Goal: Navigation & Orientation: Find specific page/section

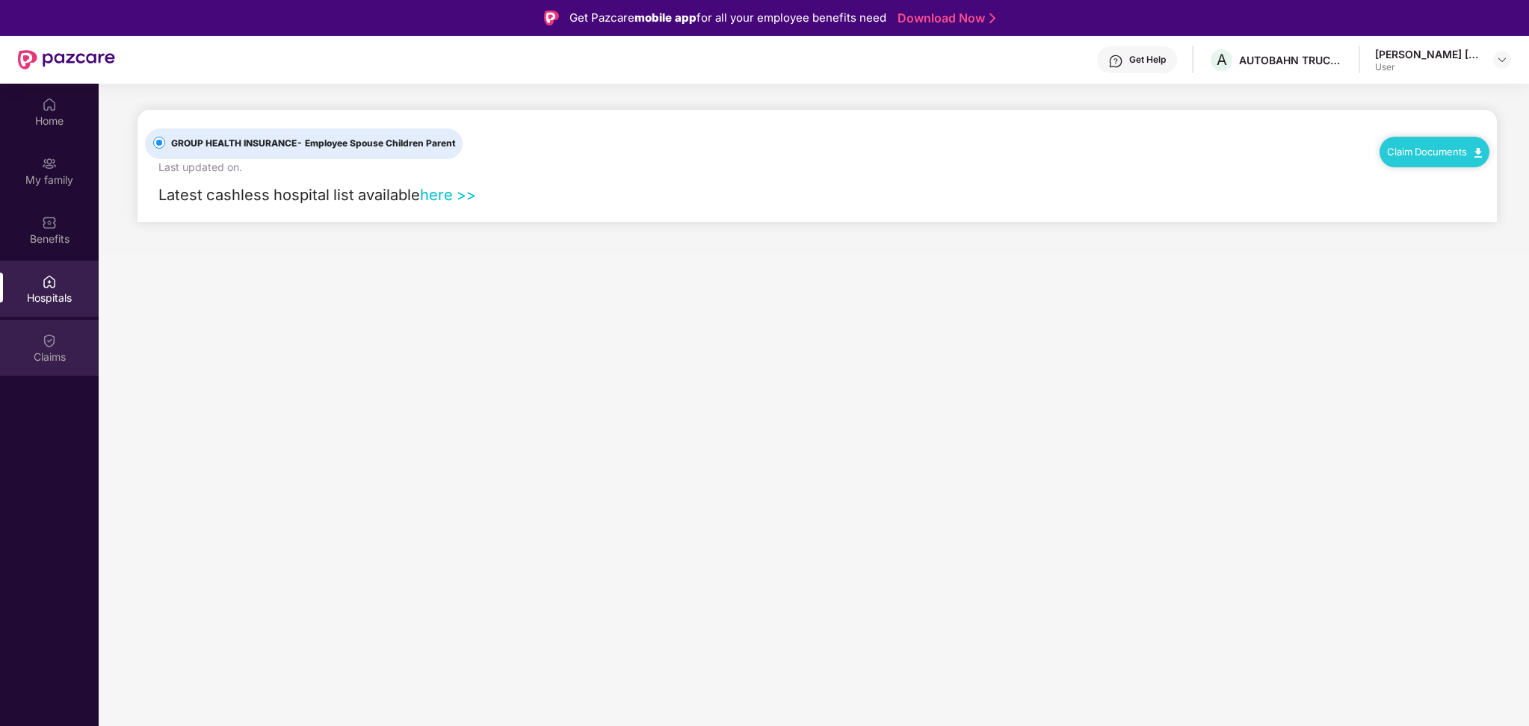
scroll to position [84, 0]
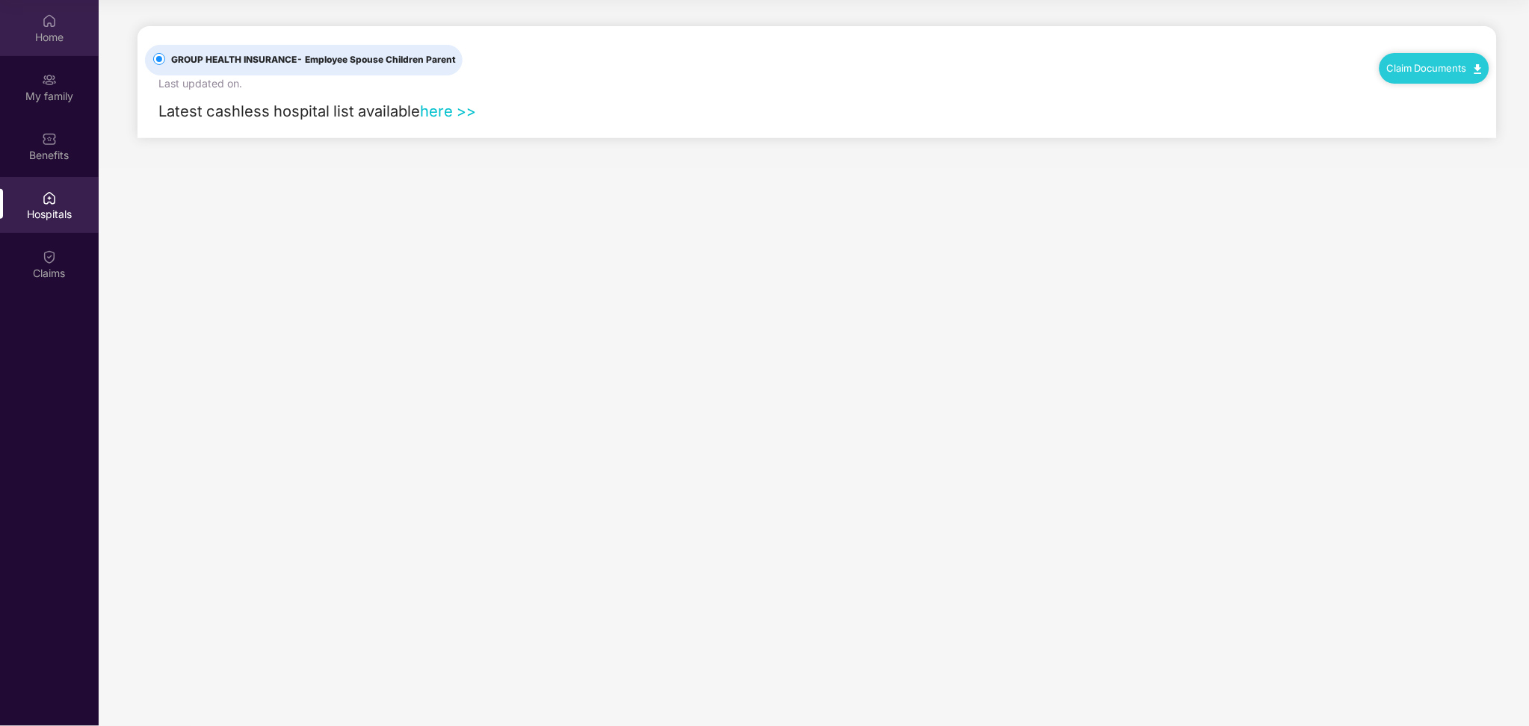
click at [49, 40] on div "Home" at bounding box center [49, 37] width 99 height 15
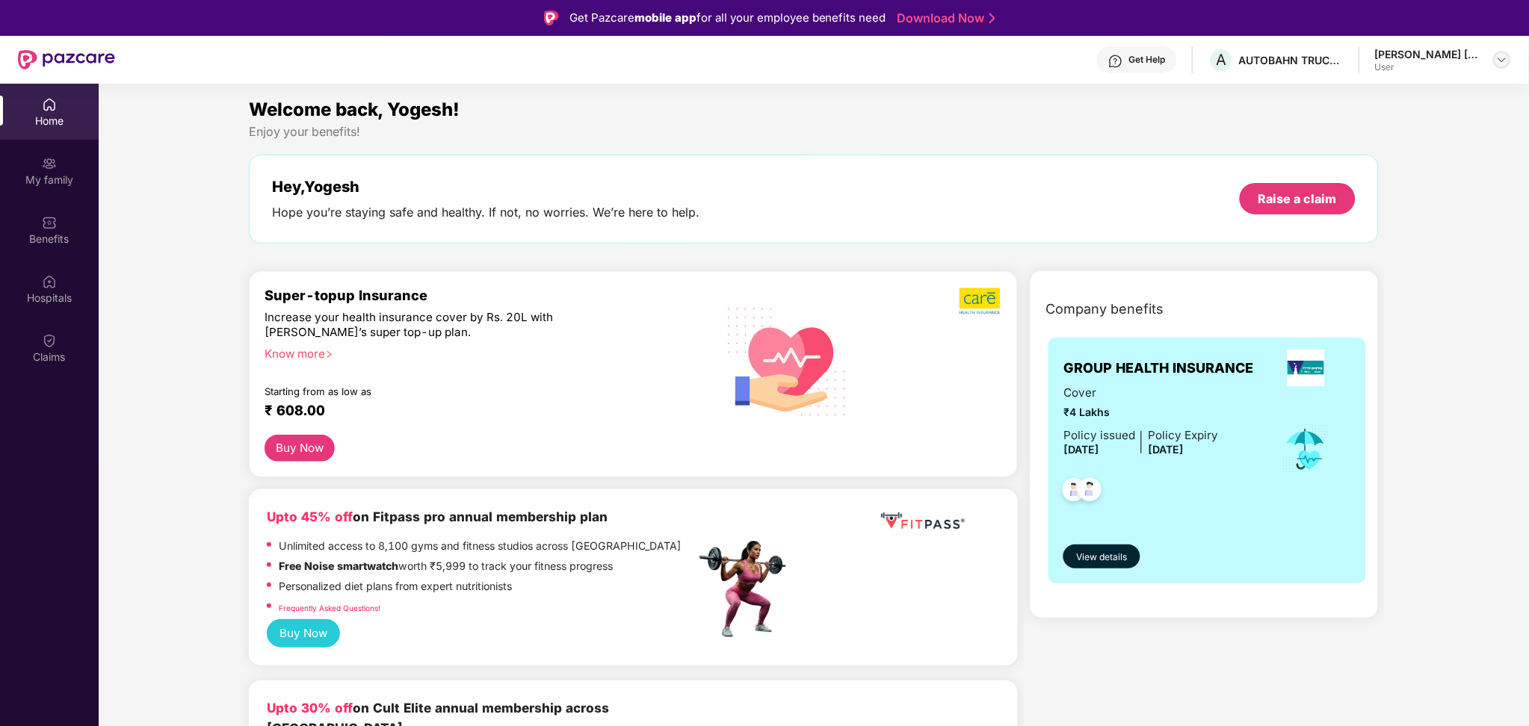
click at [1498, 59] on img at bounding box center [1502, 60] width 12 height 12
click at [1129, 61] on div "Get Help" at bounding box center [1147, 60] width 37 height 12
